Goal: Transaction & Acquisition: Purchase product/service

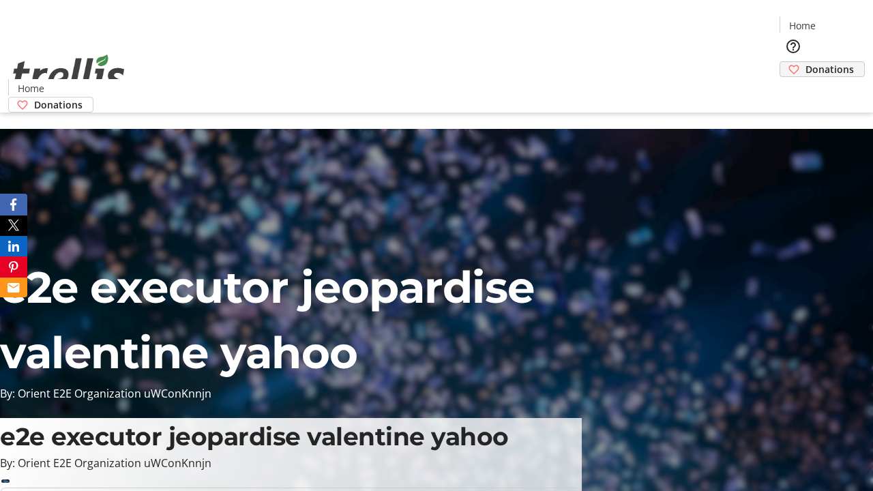
click at [805, 62] on span "Donations" at bounding box center [829, 69] width 48 height 14
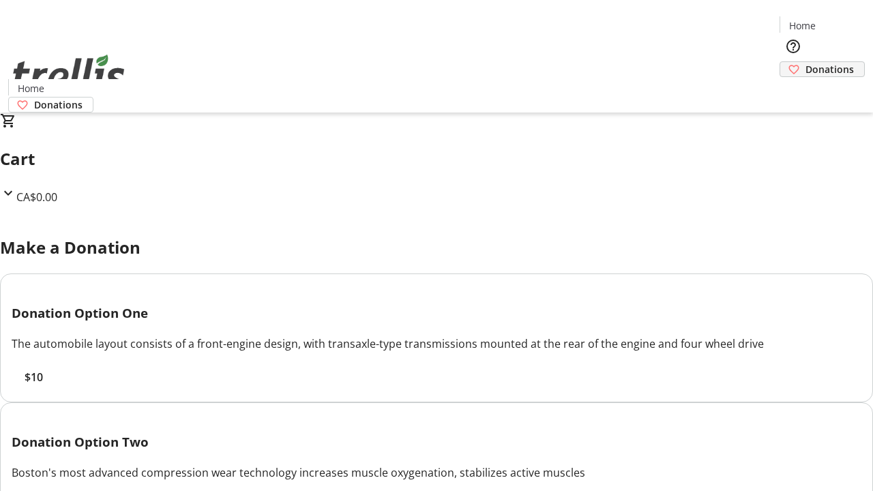
scroll to position [2, 0]
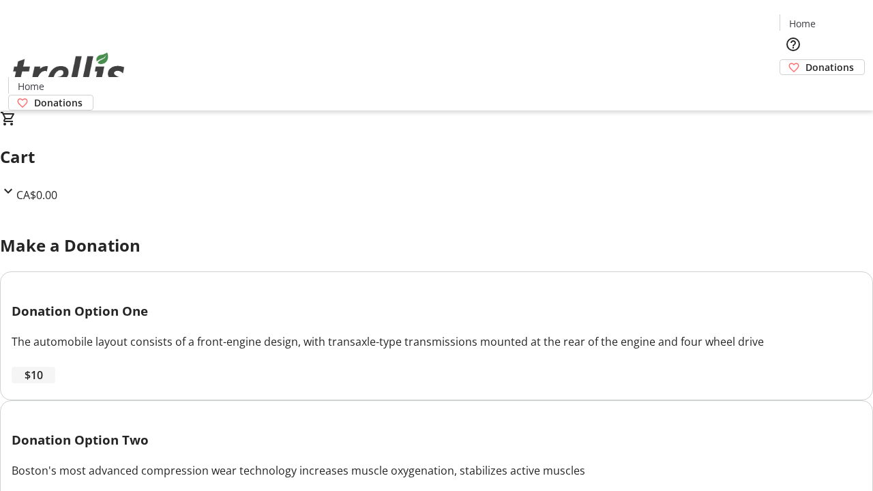
click at [43, 383] on span "$10" at bounding box center [34, 375] width 18 height 16
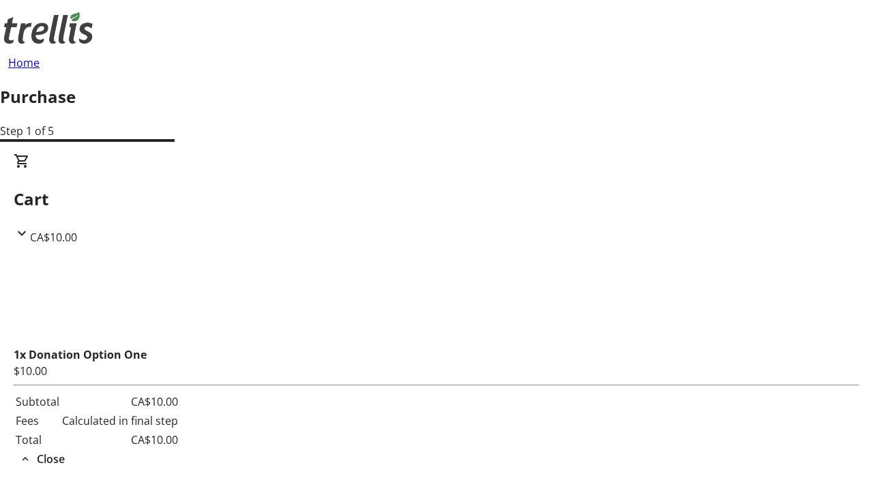
select select "CA"
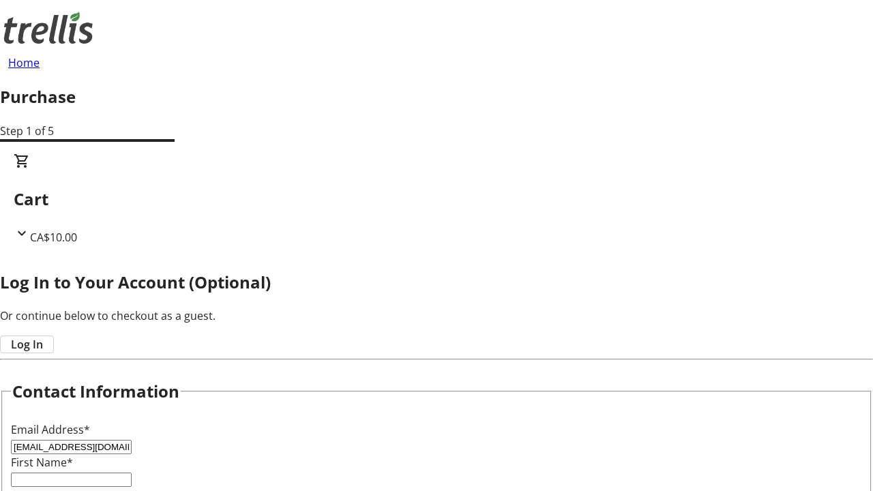
type input "[EMAIL_ADDRESS][DOMAIN_NAME]"
type input "Khalil"
type input "[PERSON_NAME]"
type input "[STREET_ADDRESS][PERSON_NAME]"
type input "Kelowna"
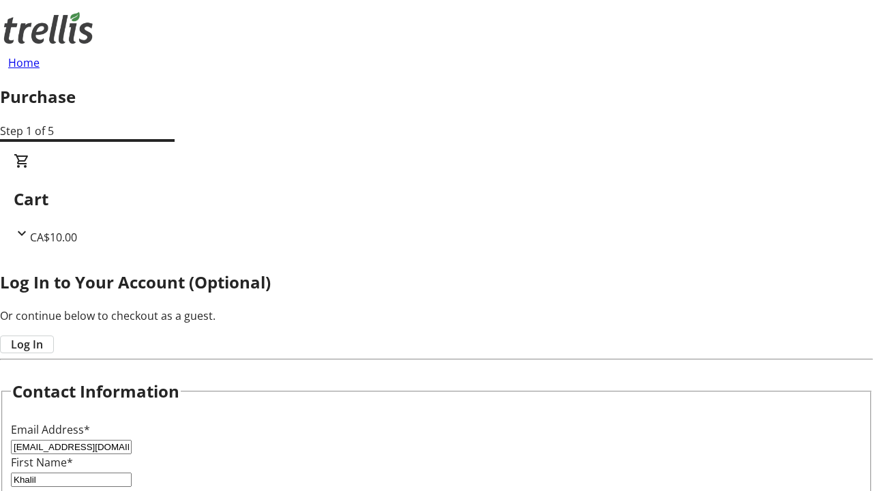
select select "BC"
type input "Kelowna"
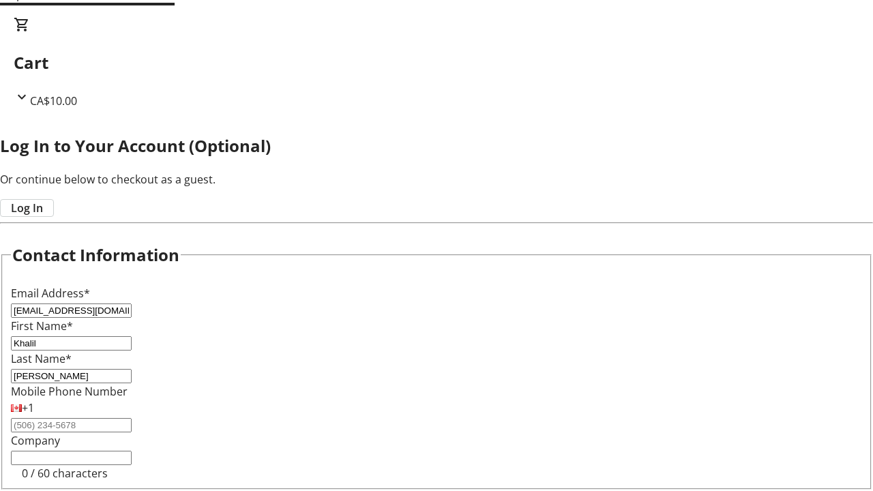
type input "V1Y 0C2"
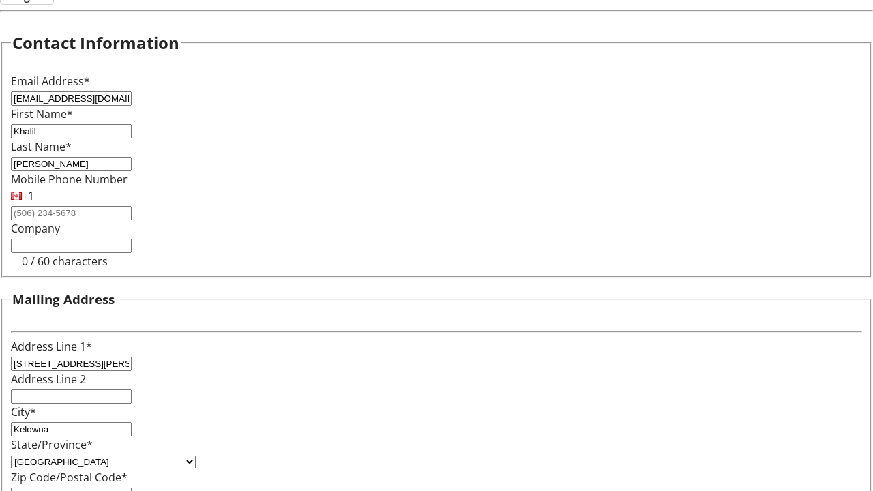
scroll to position [367, 0]
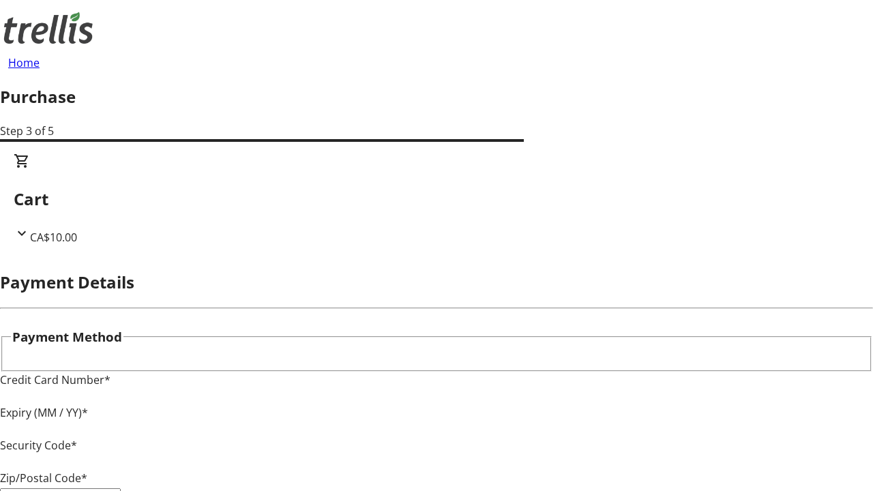
type input "V1Y 0C2"
